Goal: Information Seeking & Learning: Learn about a topic

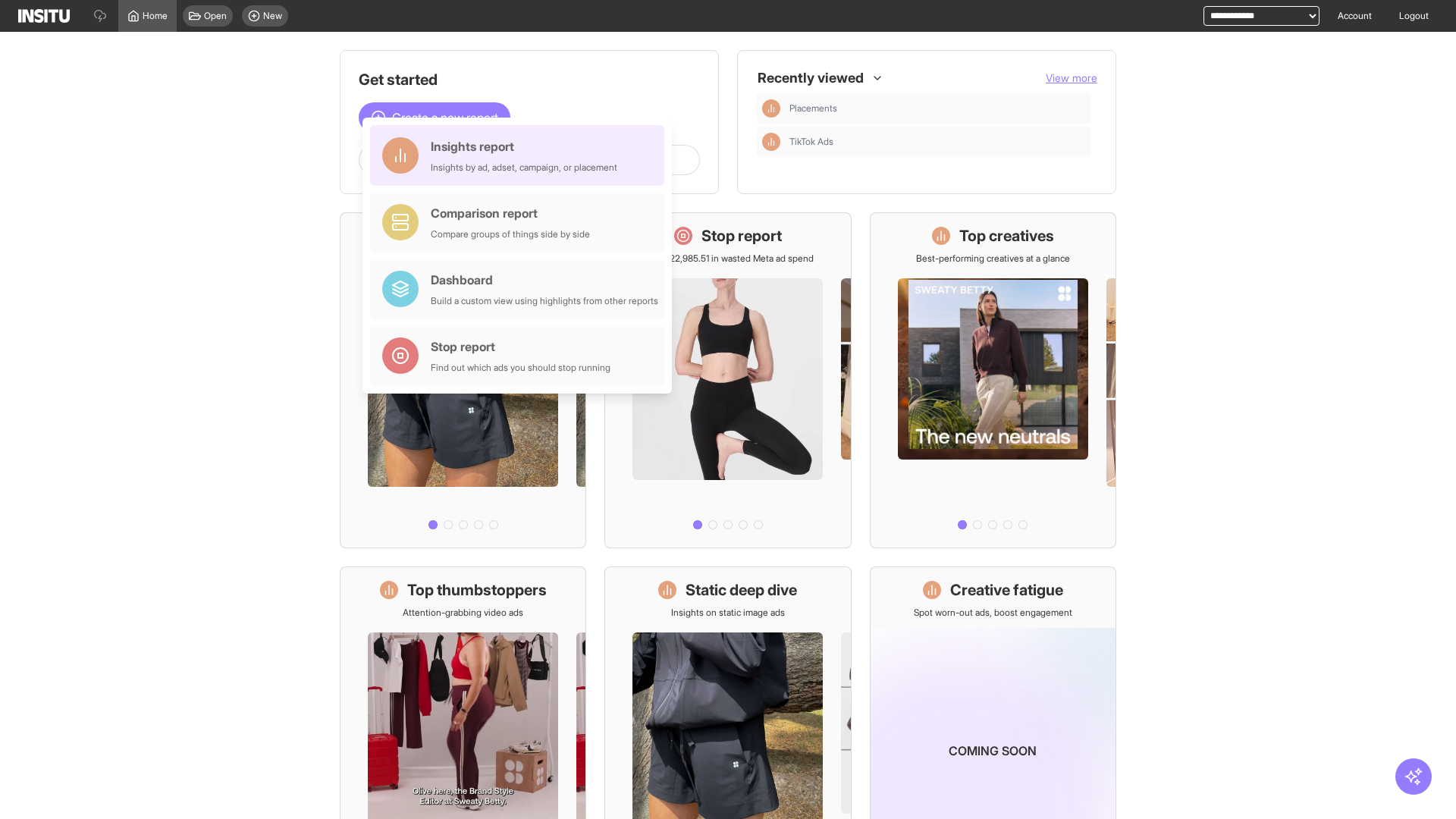
click at [521, 156] on div "Insights report Insights by ad, adset, campaign, or placement" at bounding box center [524, 155] width 186 height 36
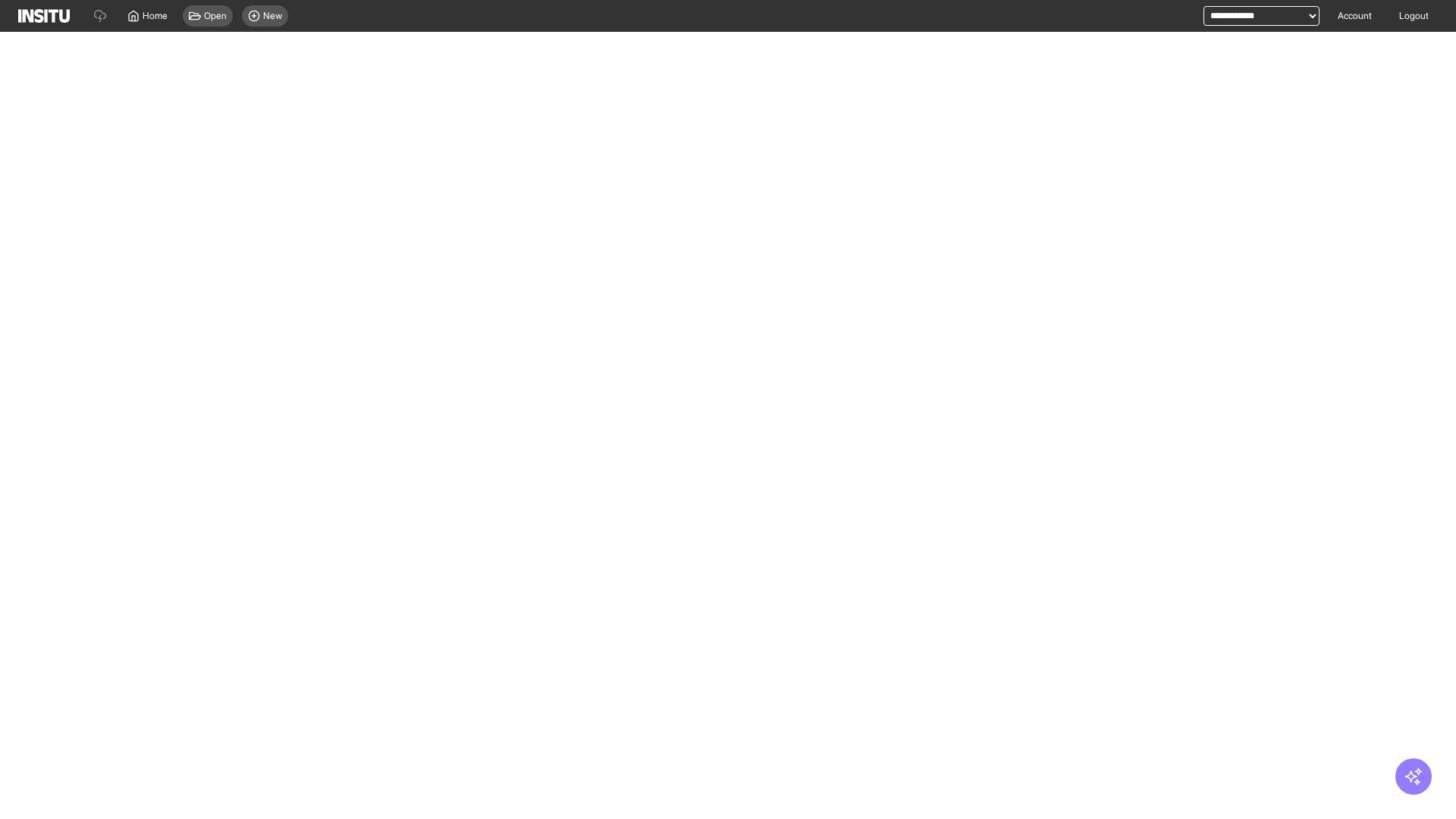
select select "**"
